Goal: Obtain resource: Obtain resource

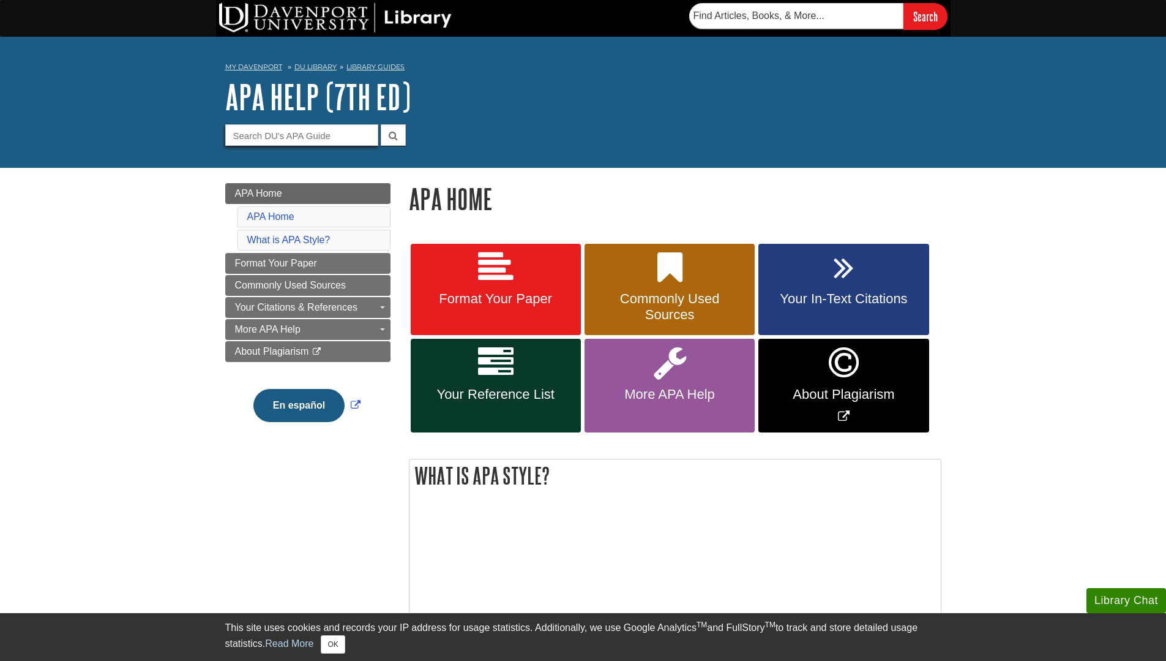
click at [342, 137] on input "Guide Search Terms" at bounding box center [301, 134] width 153 height 21
type input "Annotated Bibliography"
click at [381, 124] on button "submit" at bounding box center [393, 134] width 25 height 21
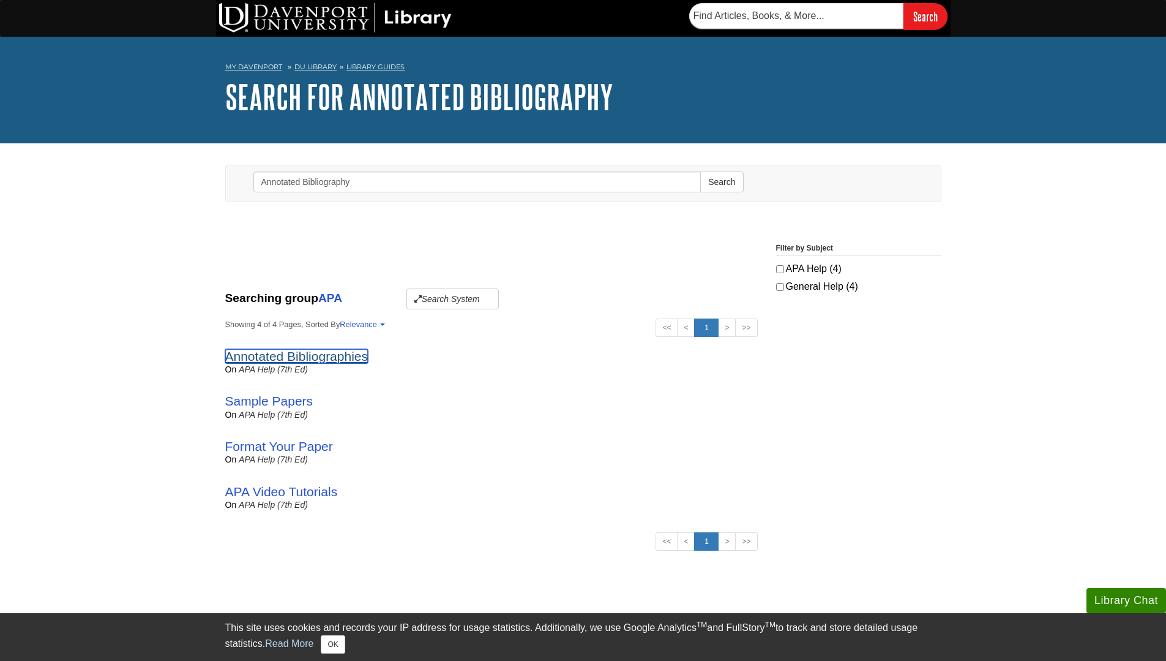
click at [260, 355] on link "Annotated Bibliographies" at bounding box center [296, 356] width 143 height 14
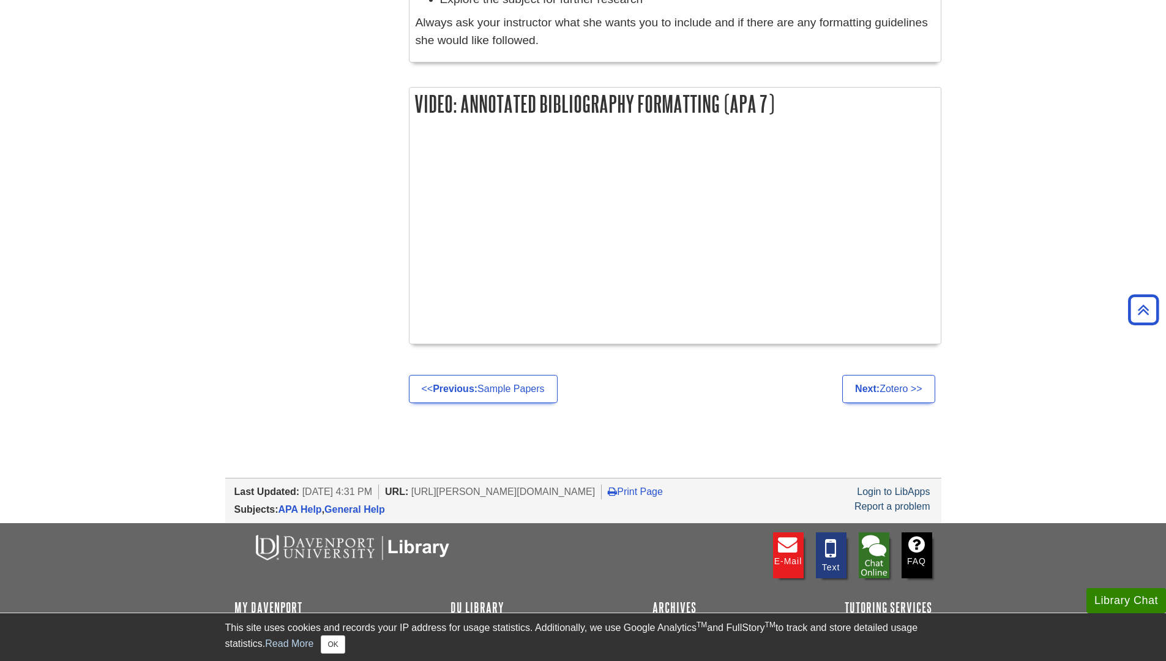
scroll to position [796, 0]
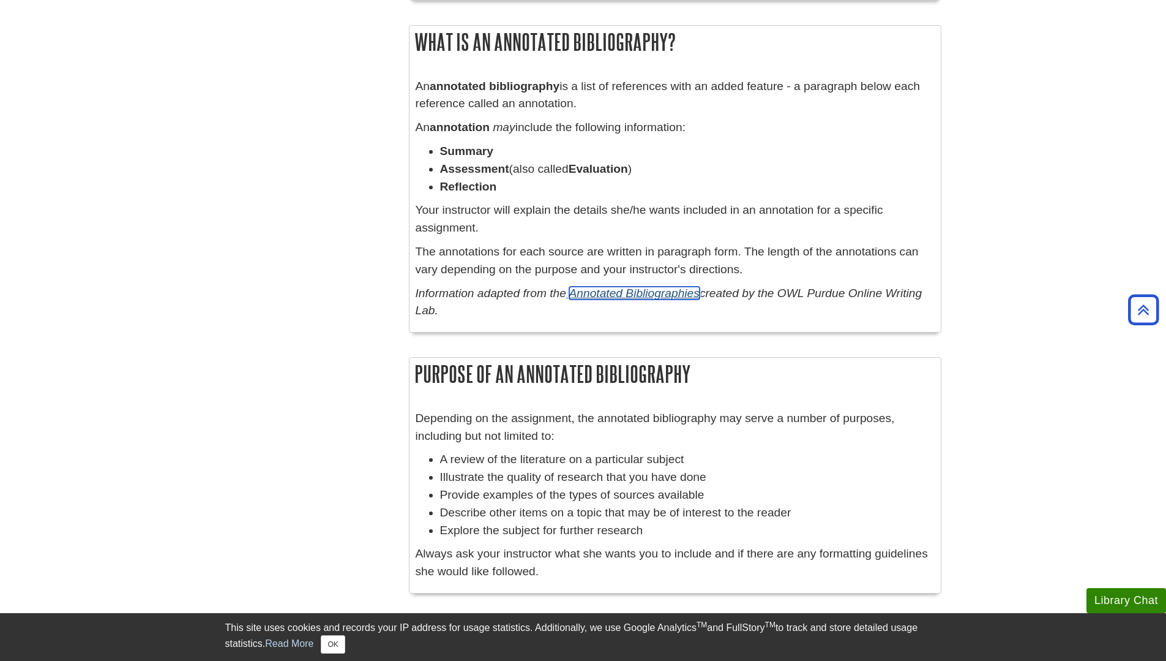
click at [612, 289] on link "Annotated Bibliographies" at bounding box center [634, 293] width 130 height 13
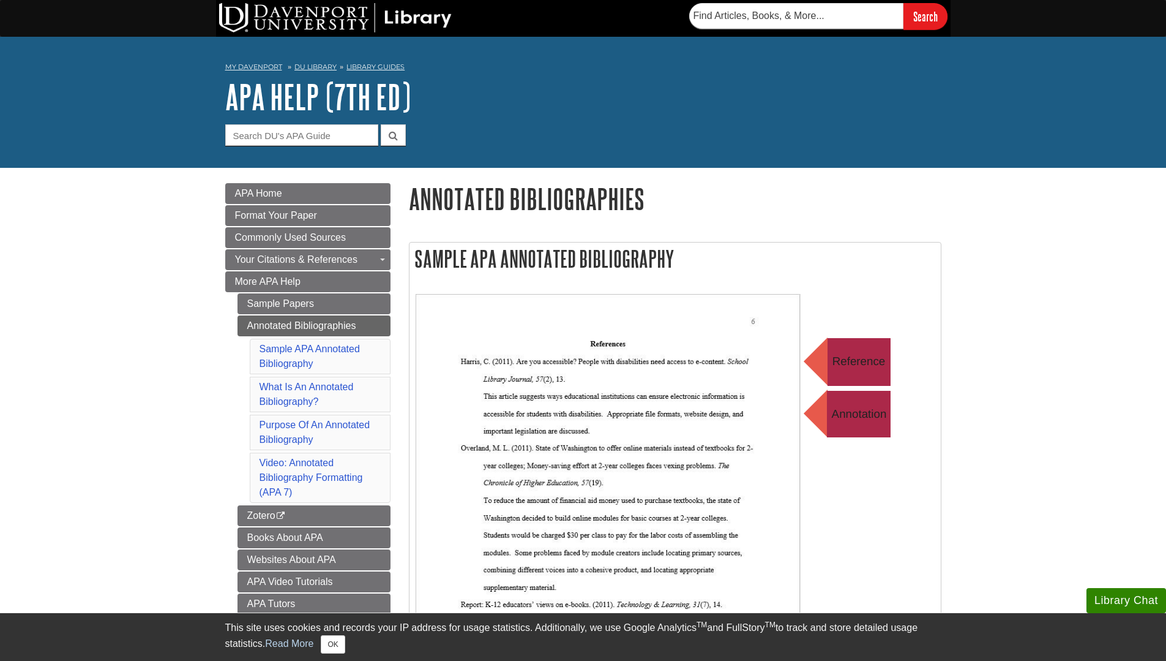
click at [708, 352] on img at bounding box center [661, 539] width 490 height 490
click at [274, 360] on link "Sample APA Annotated Bibliography" at bounding box center [310, 355] width 100 height 25
click at [343, 140] on input "Guide Search Terms" at bounding box center [301, 134] width 153 height 21
type input "Annotated Bibliography Template"
click at [381, 124] on button "submit" at bounding box center [393, 134] width 25 height 21
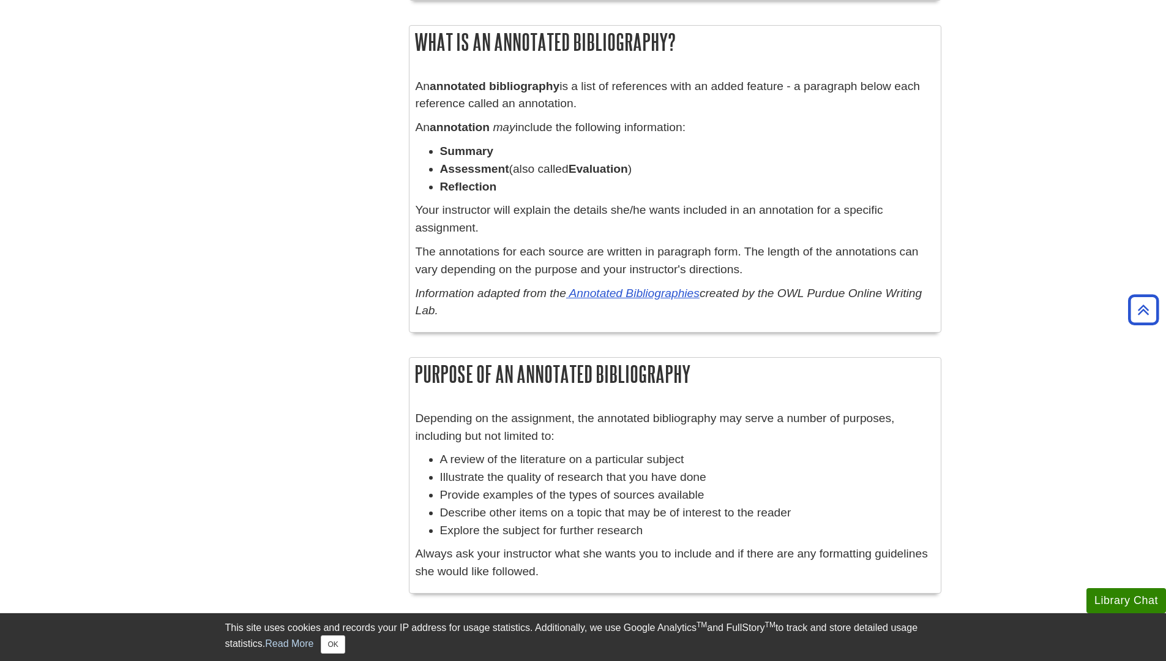
scroll to position [265, 0]
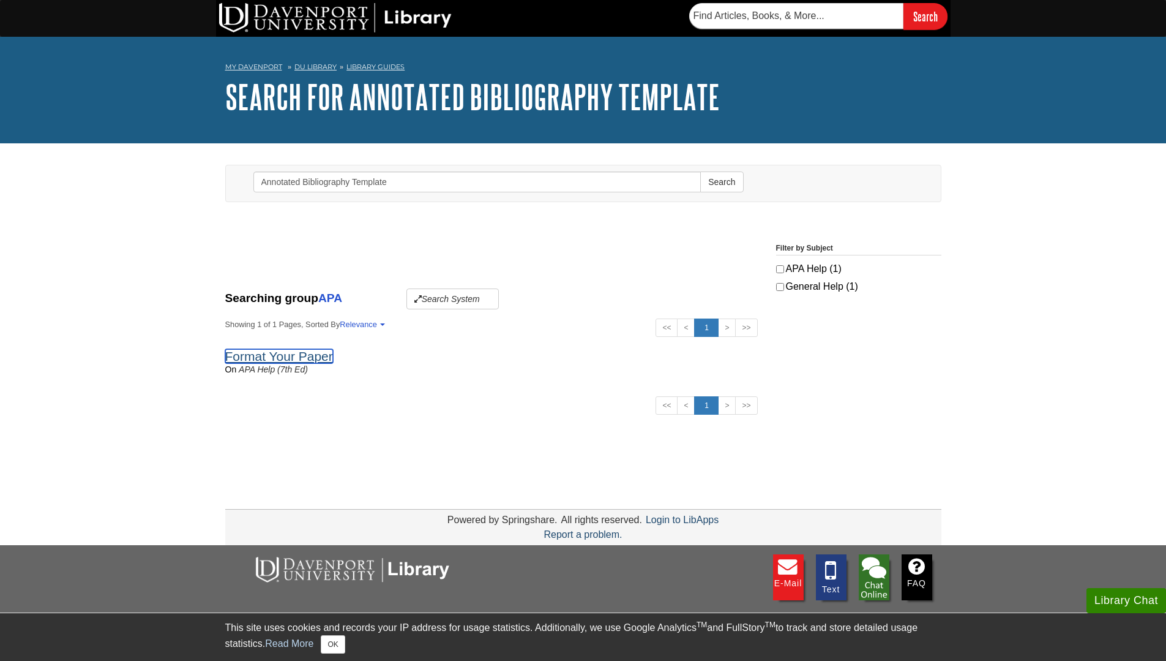
click at [302, 358] on link "Format Your Paper" at bounding box center [279, 356] width 108 height 14
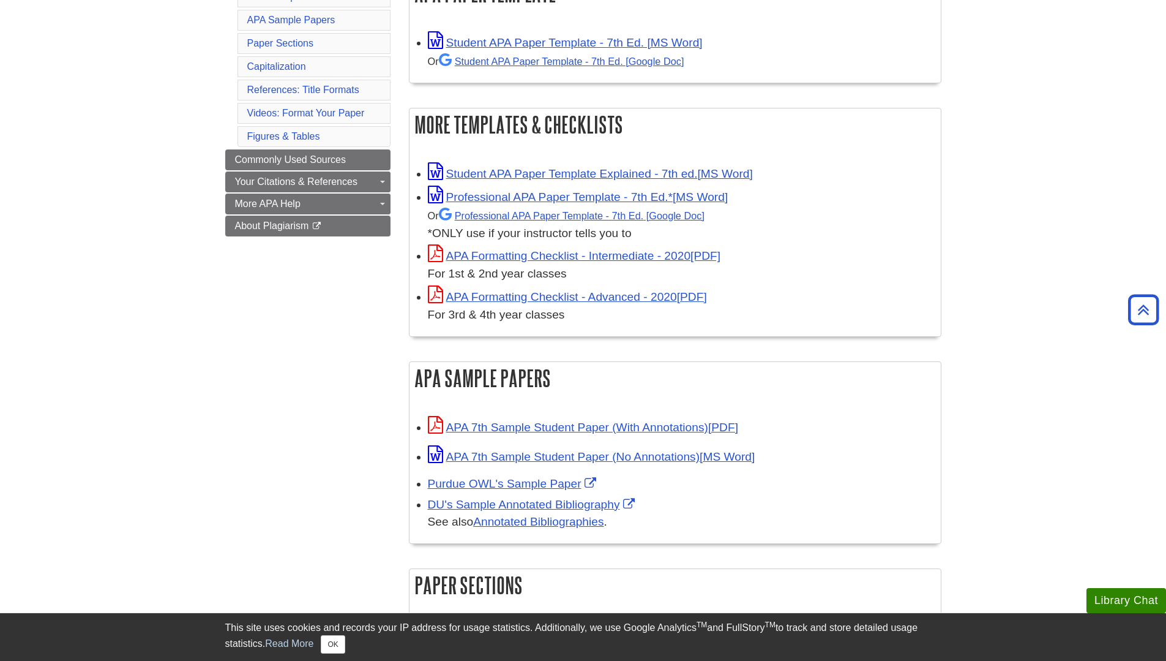
scroll to position [531, 0]
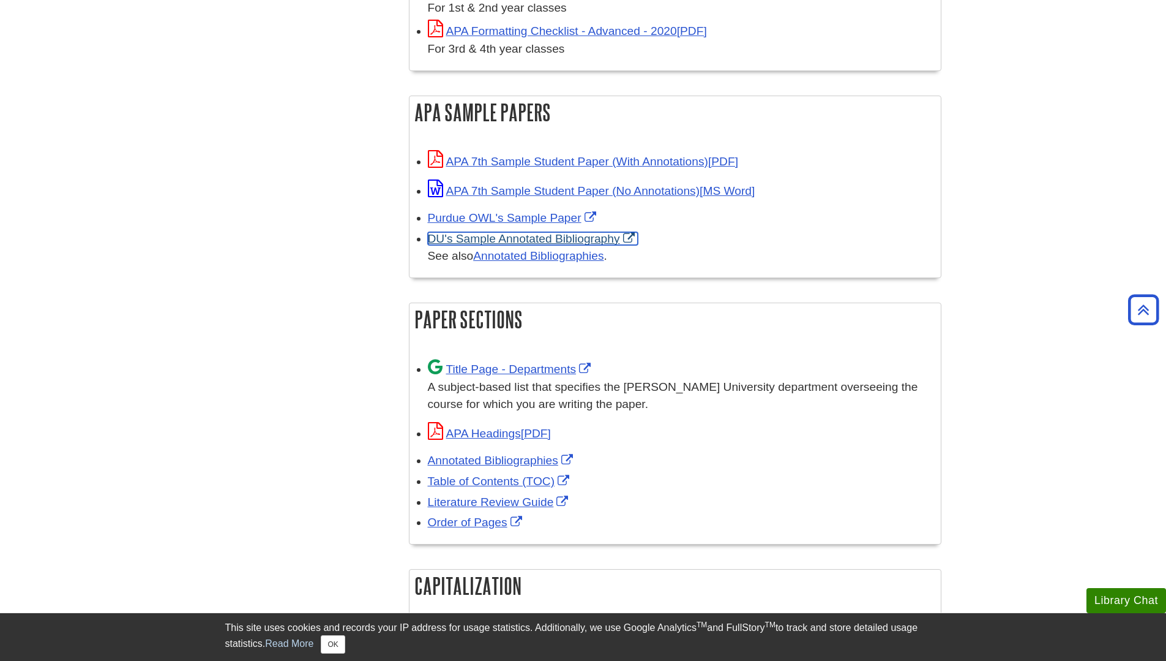
click at [539, 238] on link "DU's Sample Annotated Bibliography" at bounding box center [533, 238] width 210 height 13
